Goal: Task Accomplishment & Management: Use online tool/utility

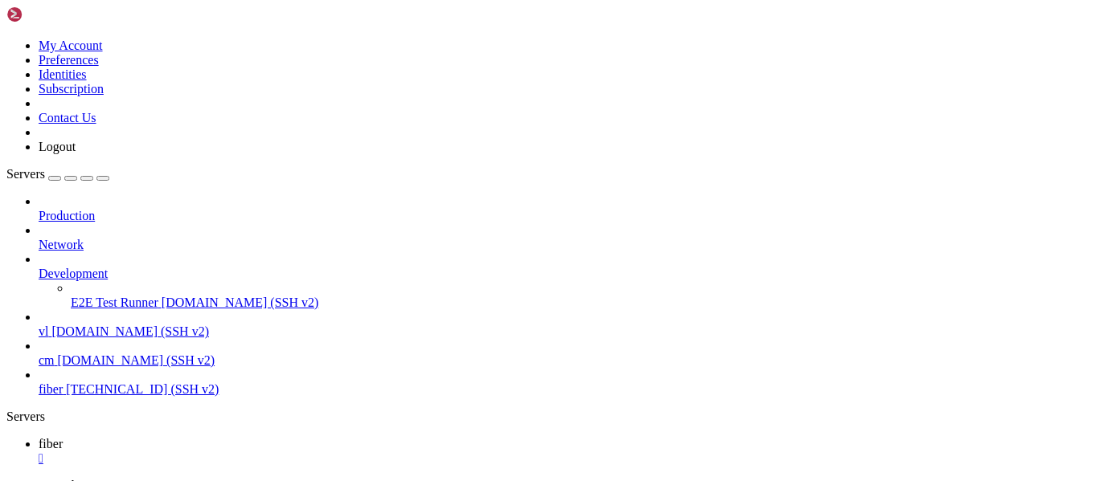
scroll to position [551, 0]
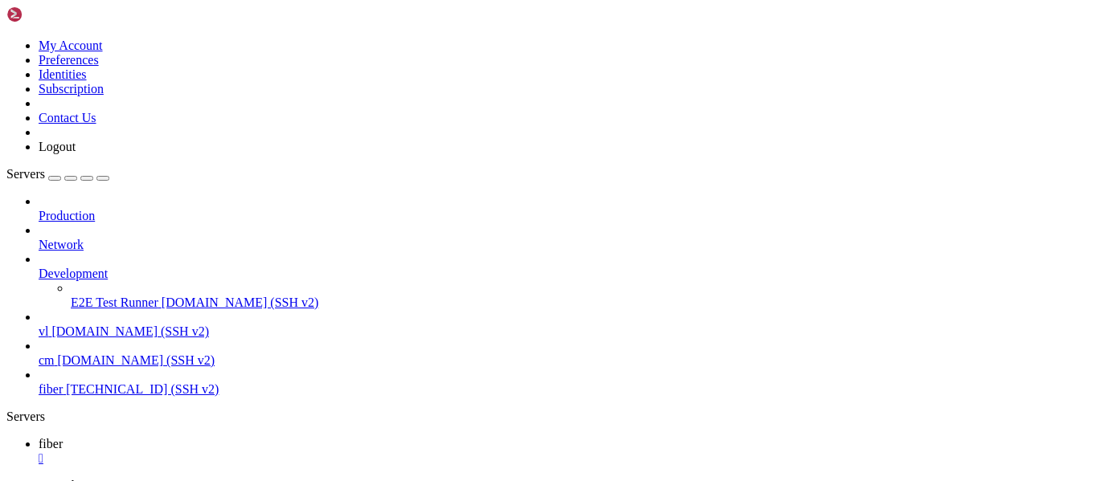
scroll to position [13, 0]
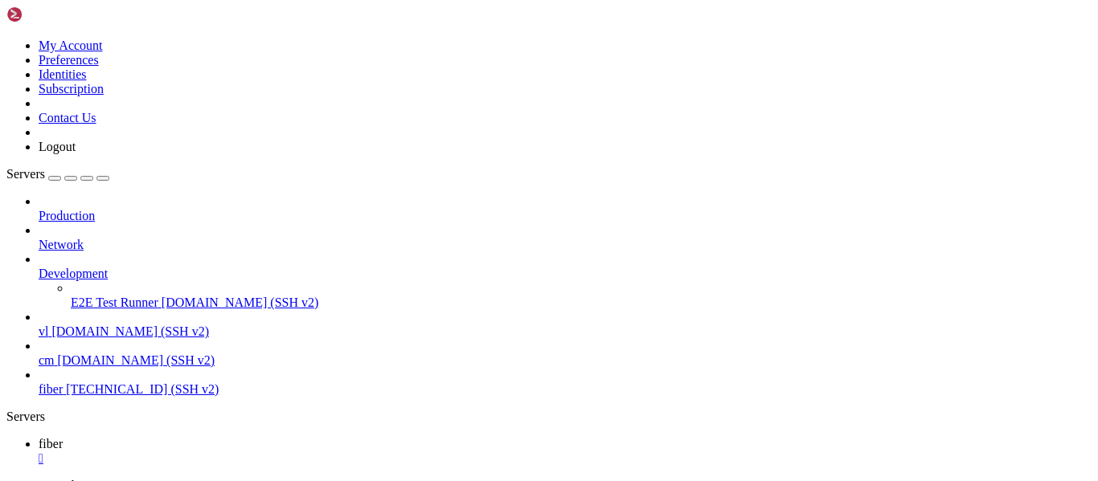
click at [332, 480] on div "" at bounding box center [565, 487] width 1053 height 14
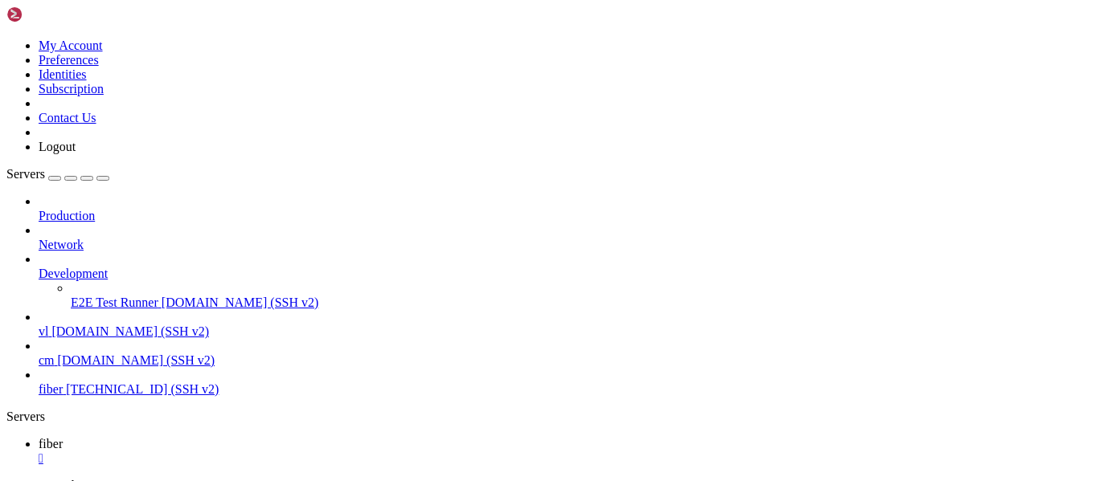
click at [329, 480] on div "" at bounding box center [565, 487] width 1053 height 14
click at [267, 452] on div "" at bounding box center [565, 459] width 1053 height 14
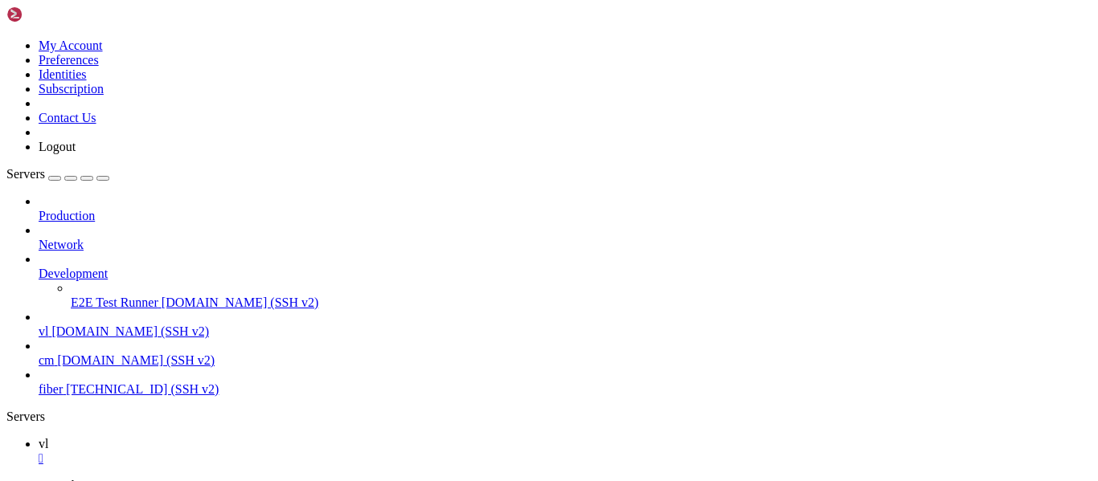
scroll to position [22, 0]
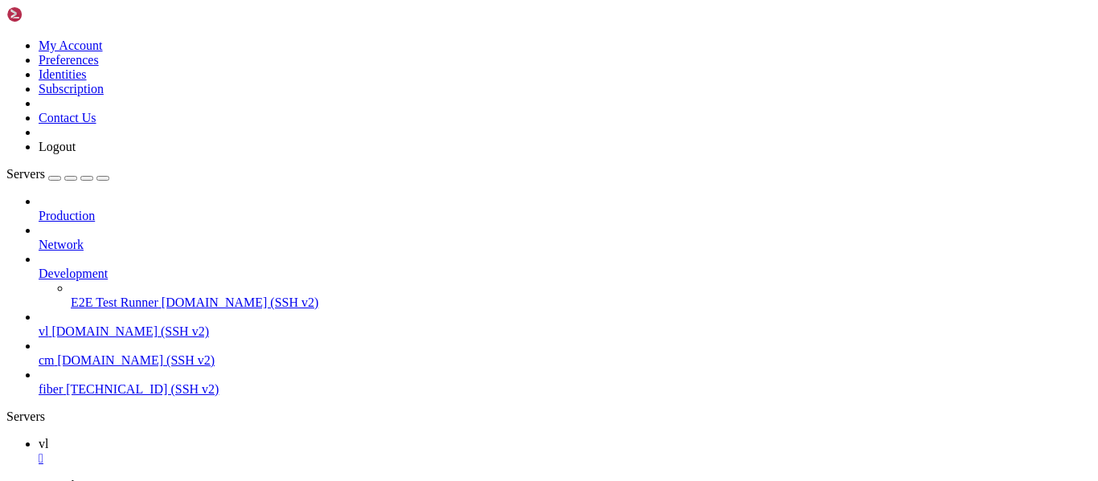
click at [253, 452] on div "" at bounding box center [565, 459] width 1053 height 14
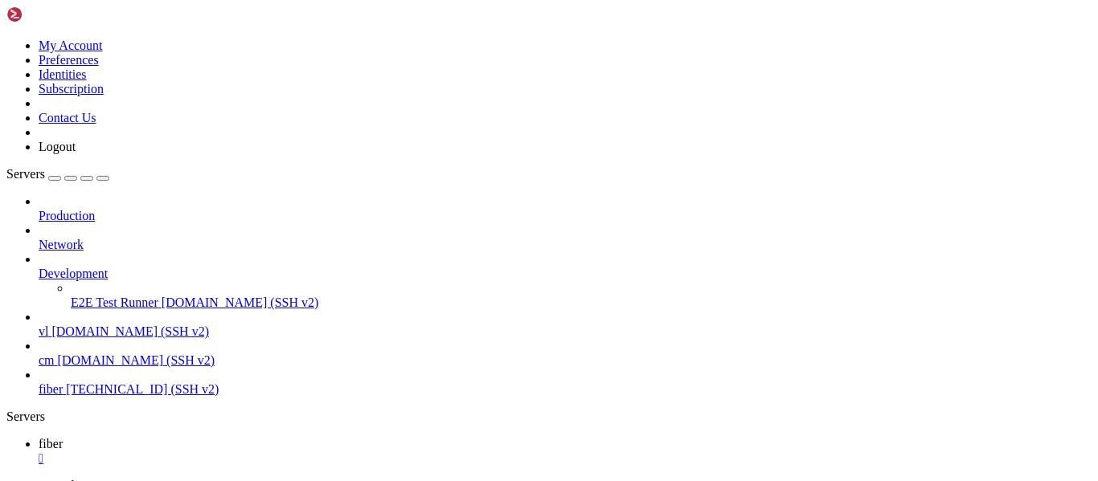
scroll to position [0, 0]
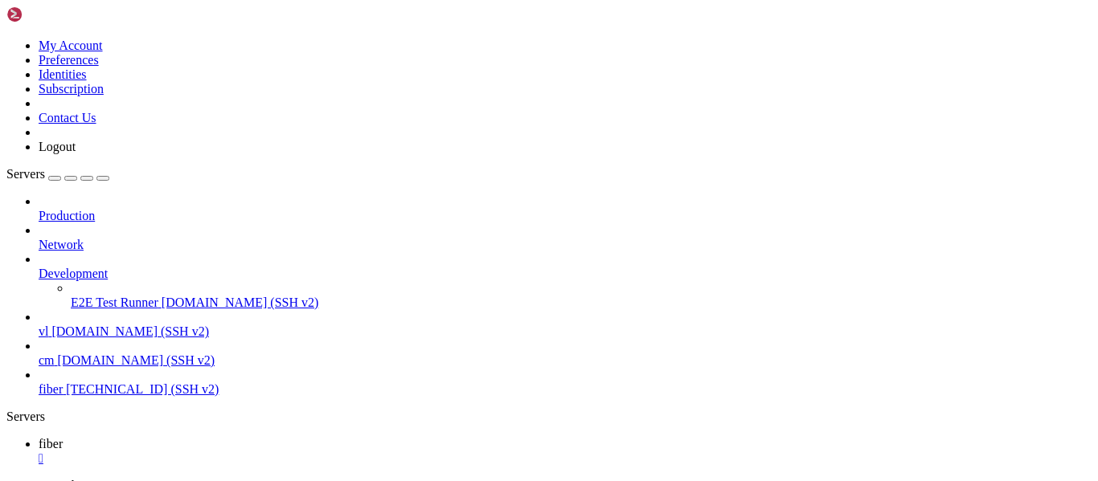
scroll to position [0, 0]
drag, startPoint x: 93, startPoint y: 740, endPoint x: 14, endPoint y: 750, distance: 79.3
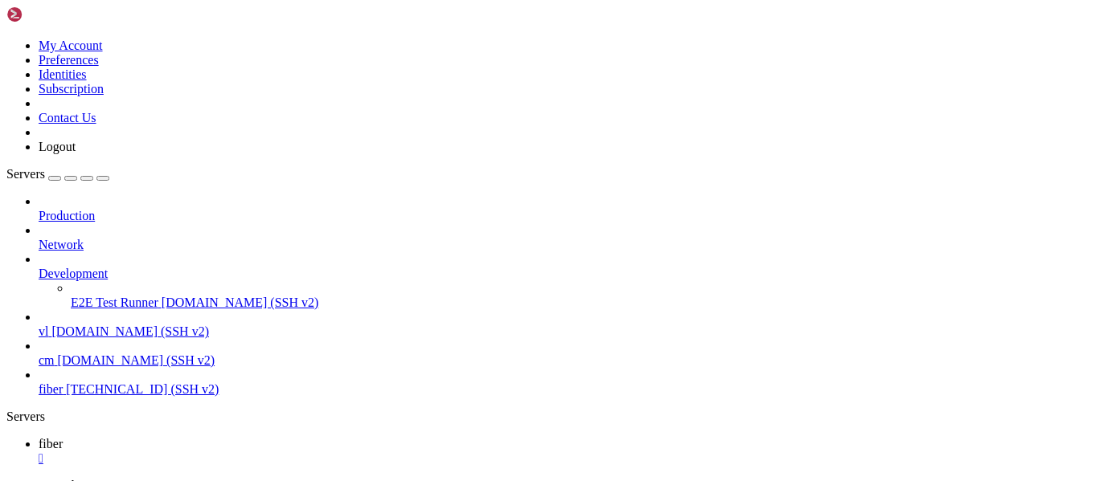
scroll to position [67, 0]
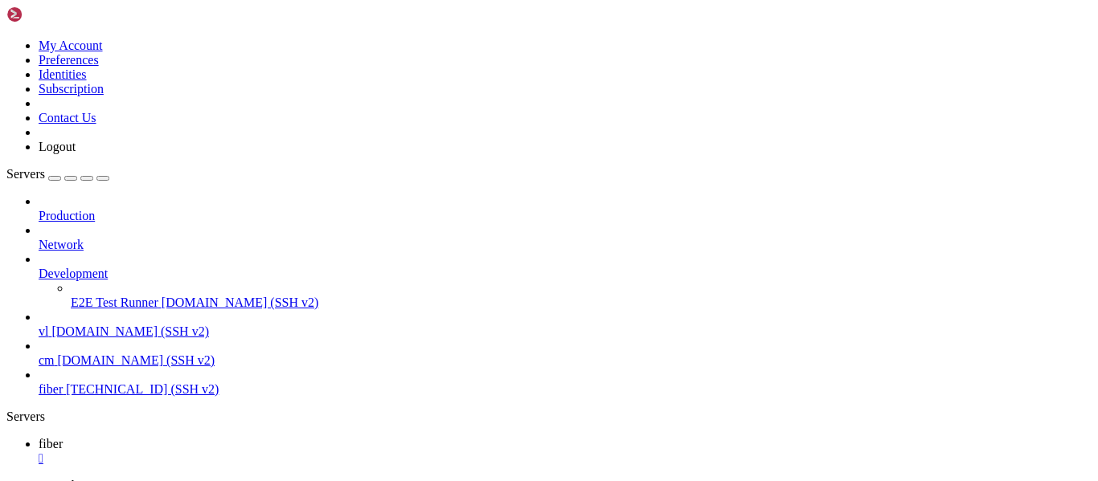
scroll to position [0, 0]
click at [266, 452] on div "" at bounding box center [565, 459] width 1053 height 14
